Goal: Task Accomplishment & Management: Manage account settings

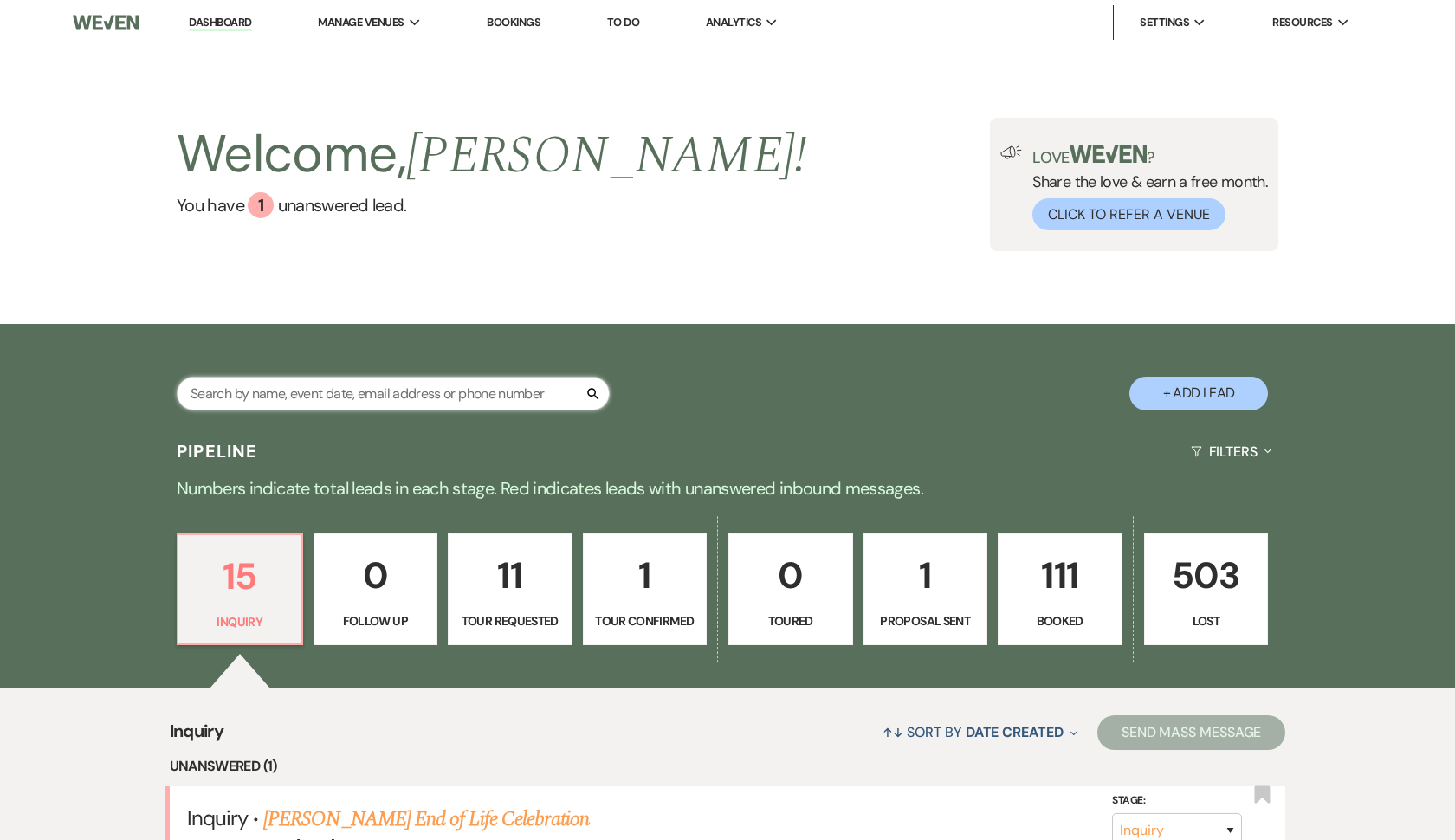
click at [399, 395] on input "text" at bounding box center [394, 393] width 433 height 33
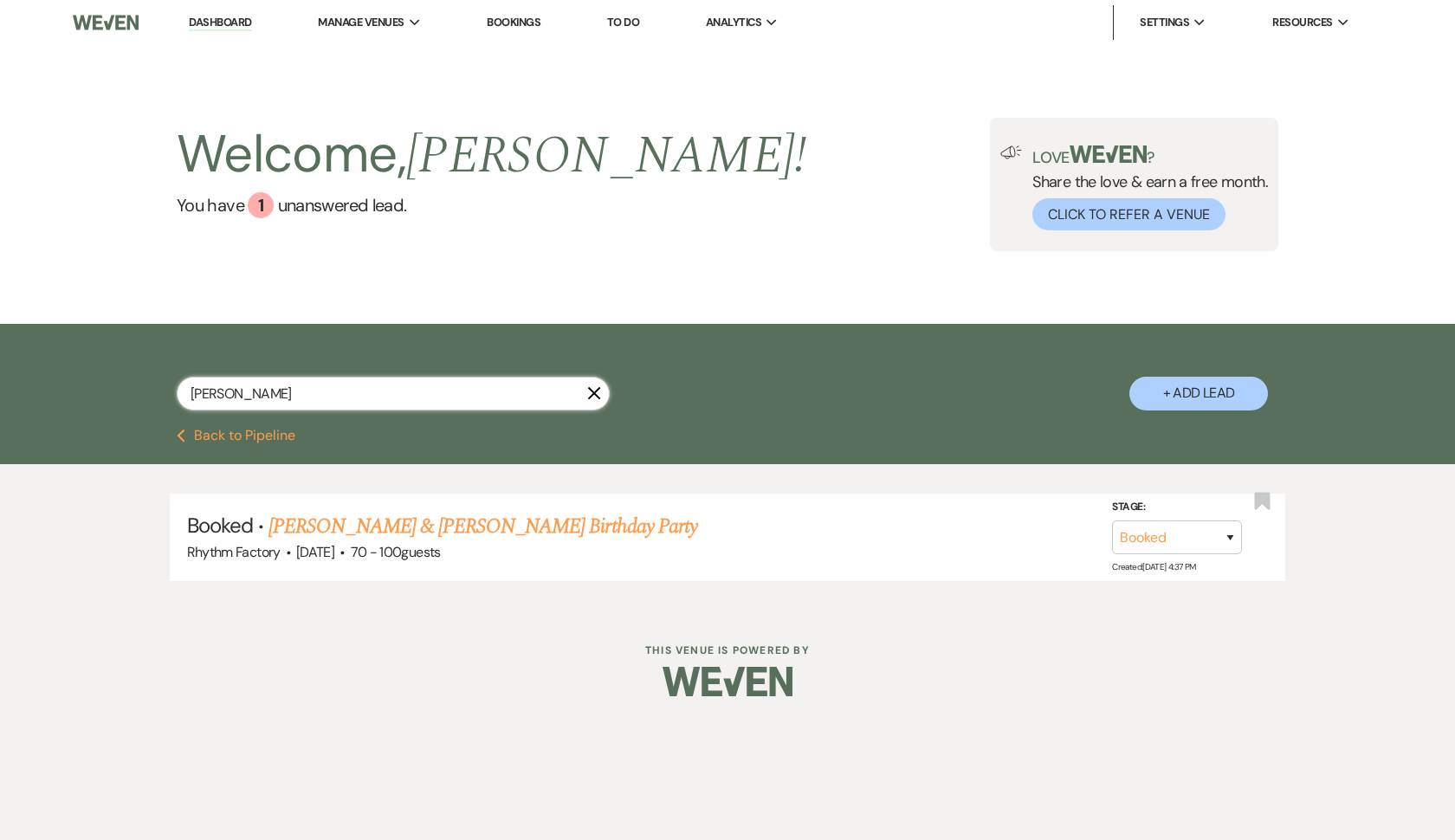
type input "[PERSON_NAME]"
click at [408, 525] on link "[PERSON_NAME] & [PERSON_NAME] Birthday Party" at bounding box center [483, 526] width 429 height 31
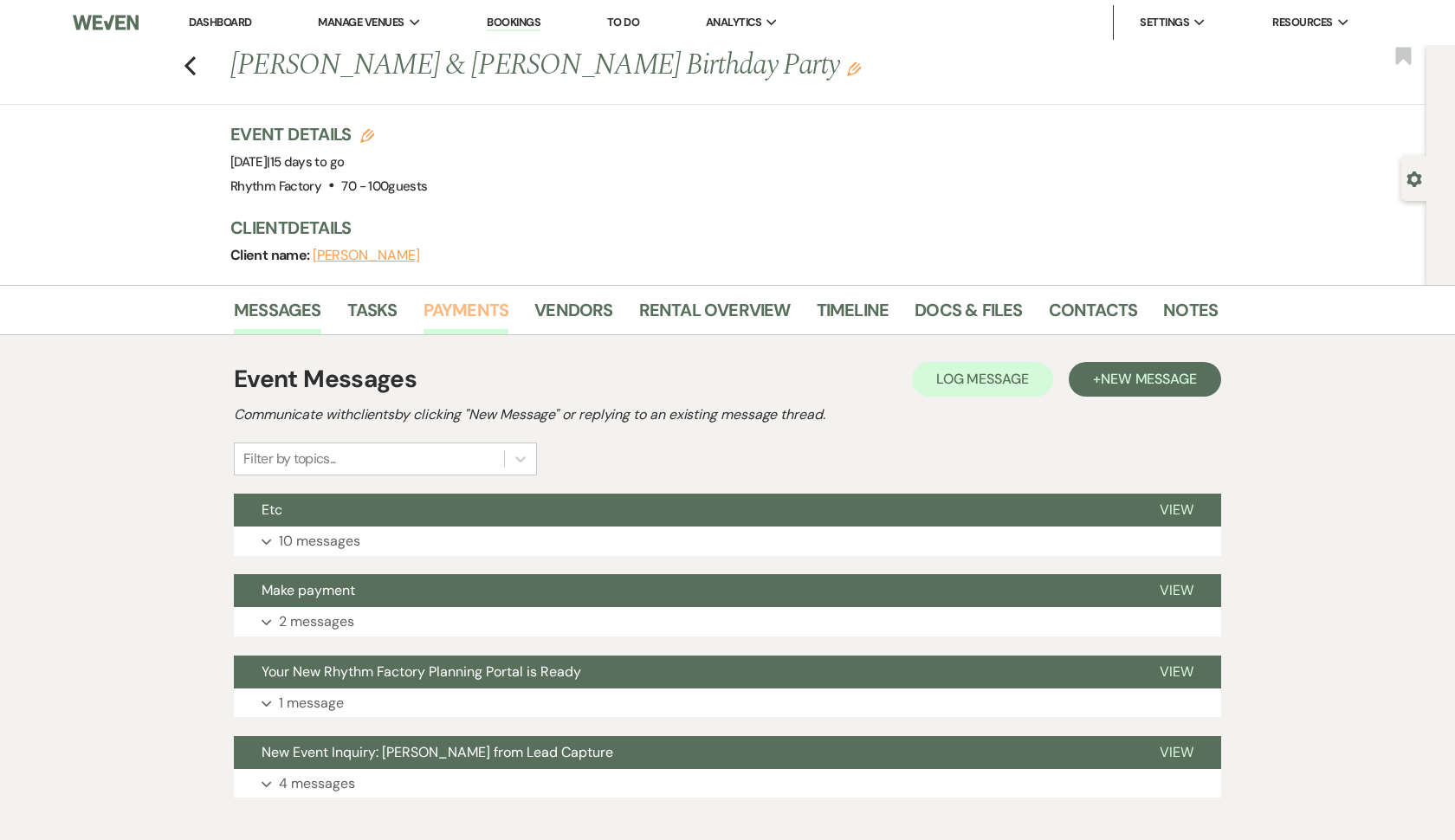
click at [478, 314] on link "Payments" at bounding box center [465, 315] width 86 height 38
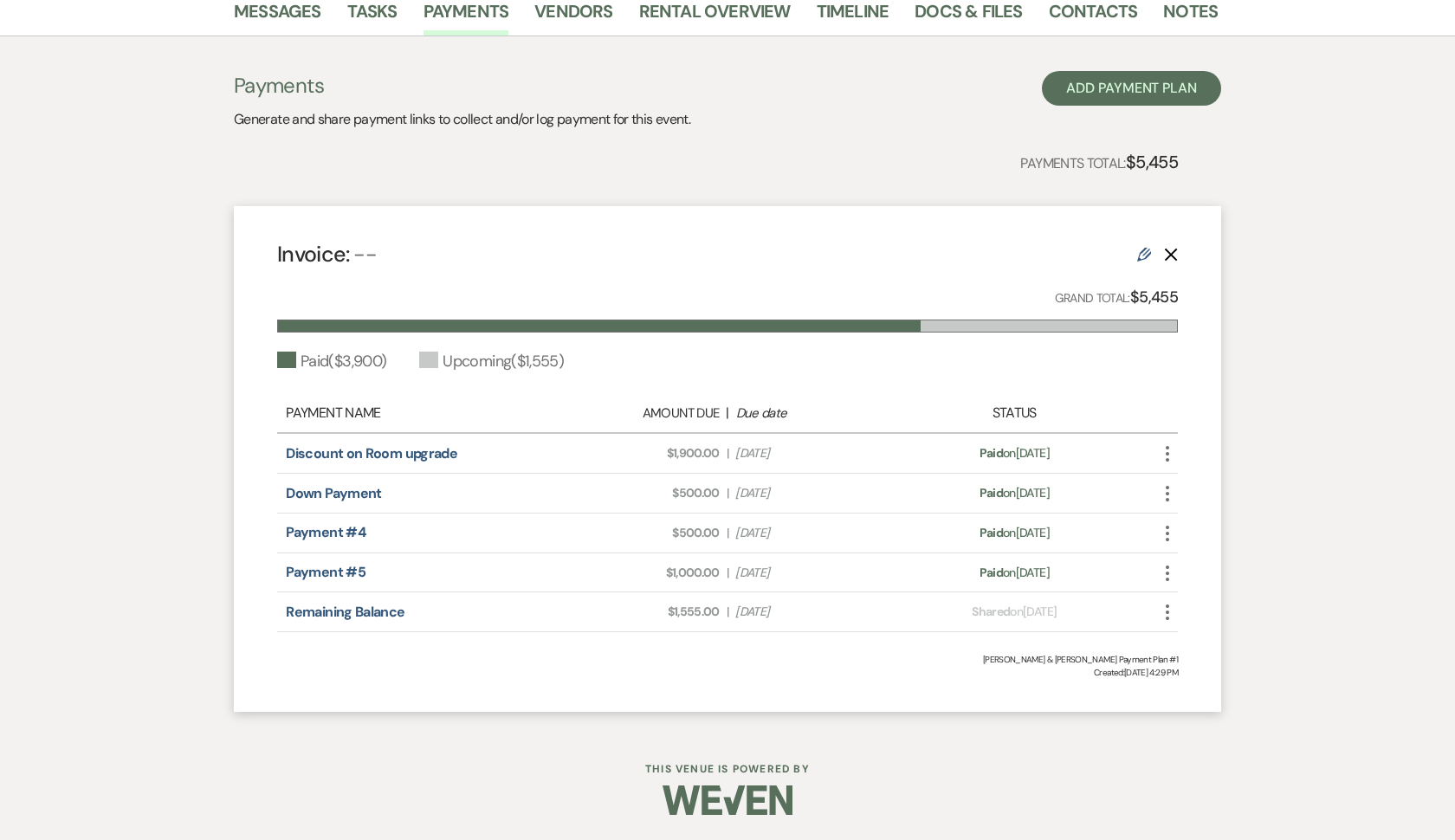
scroll to position [297, 0]
